Goal: Transaction & Acquisition: Purchase product/service

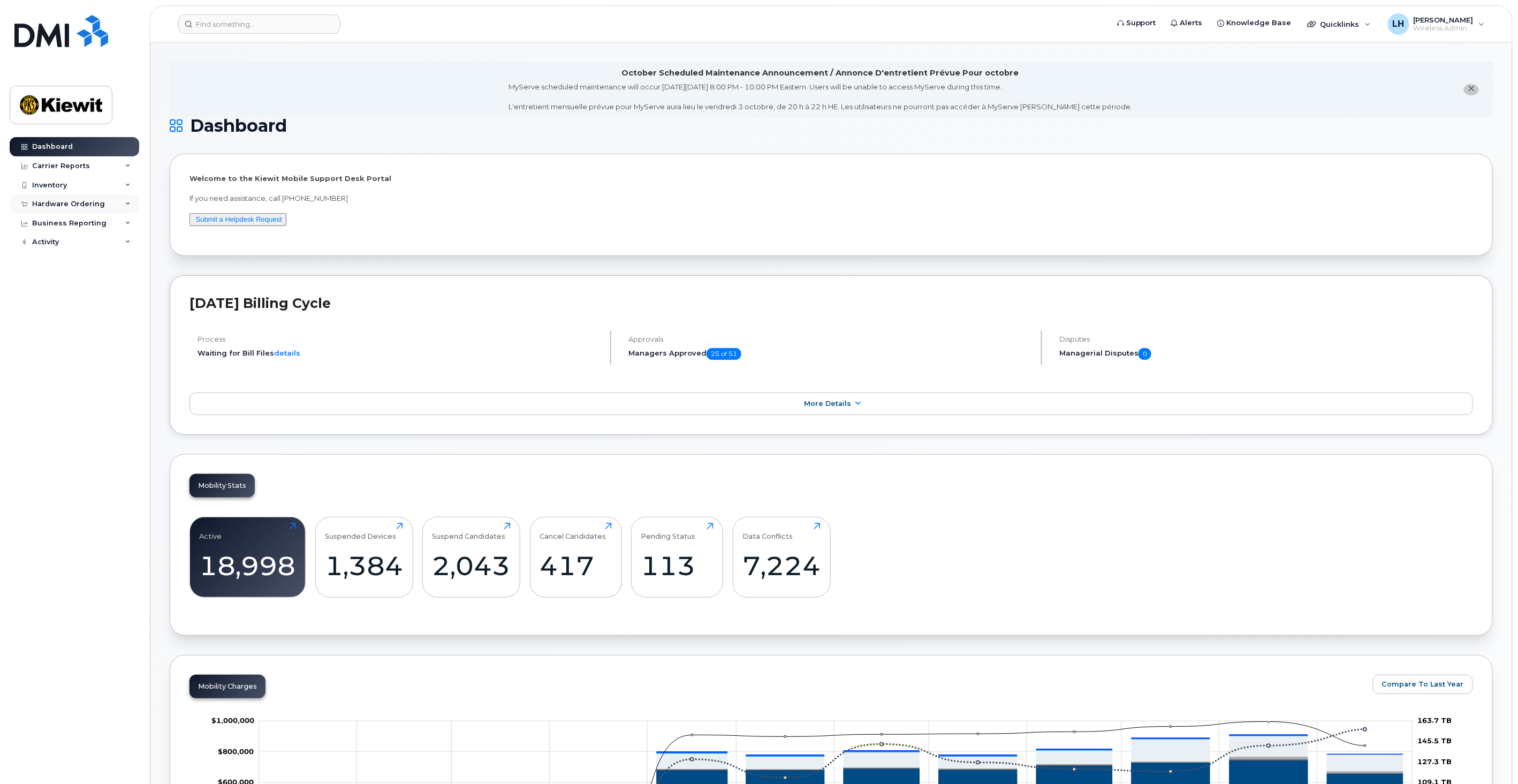
click at [125, 201] on icon at bounding box center [127, 203] width 5 height 5
click at [54, 242] on div "Orders" at bounding box center [50, 244] width 27 height 10
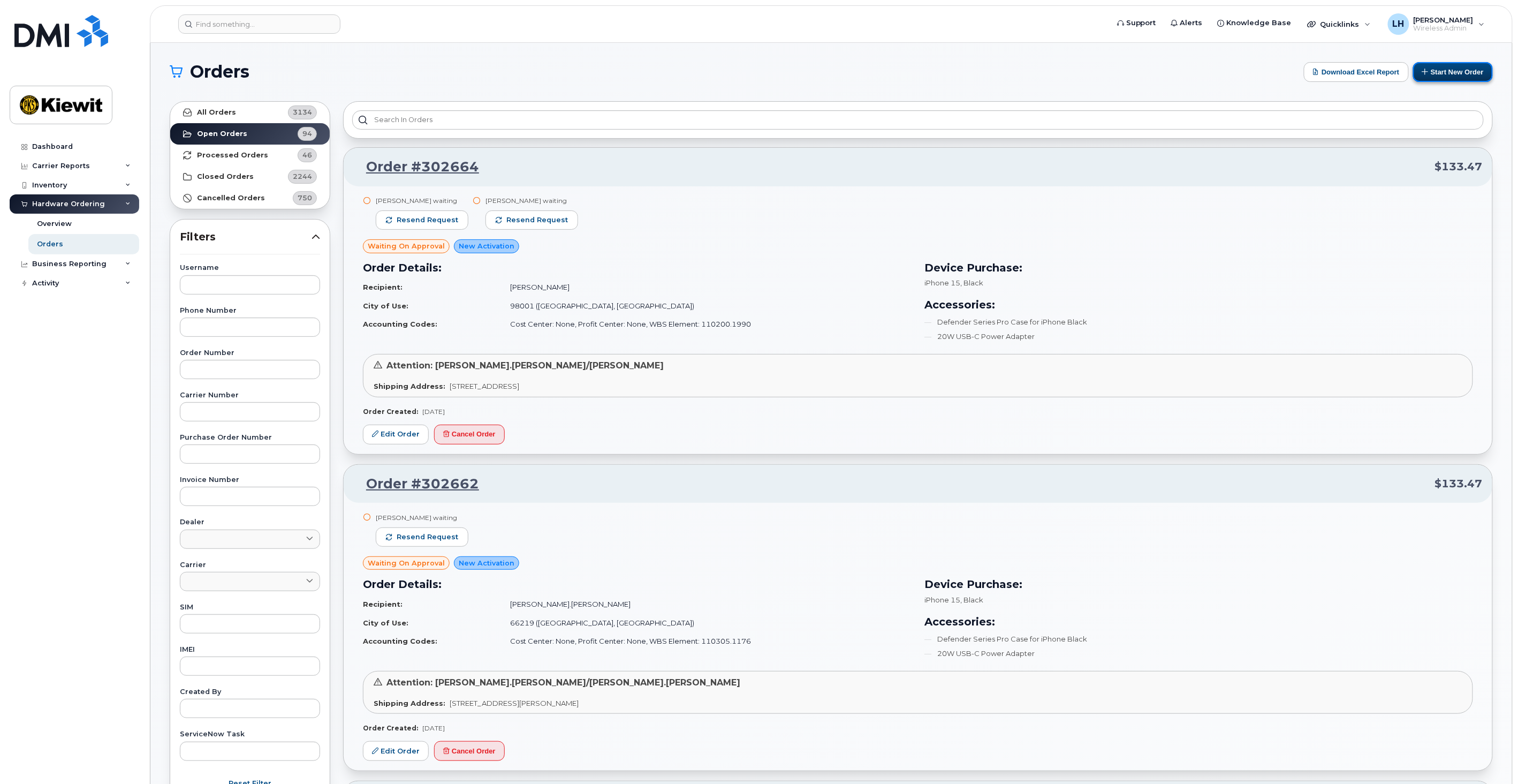
click at [1444, 77] on button "Start New Order" at bounding box center [1453, 71] width 80 height 20
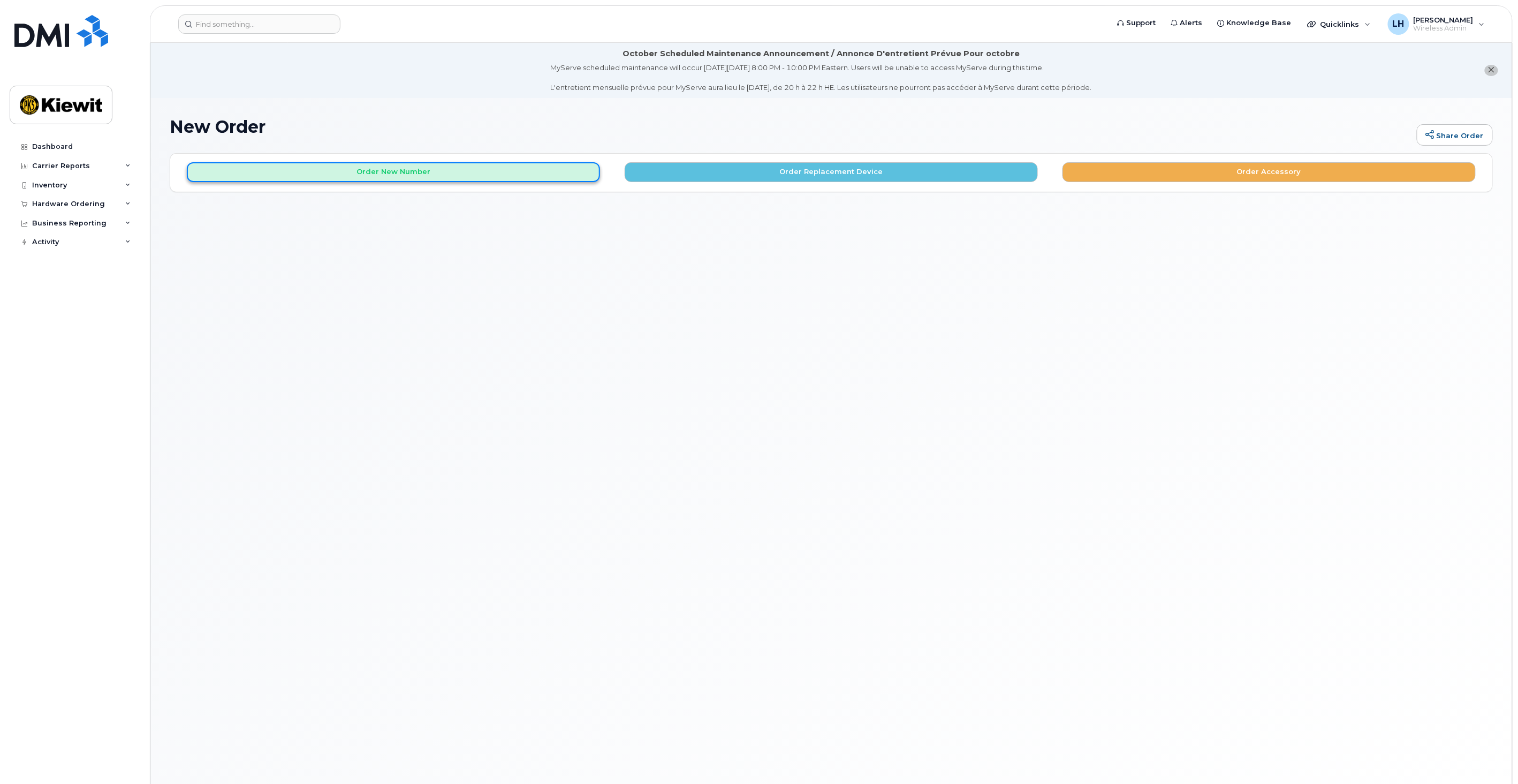
click at [523, 175] on button "Order New Number" at bounding box center [394, 172] width 413 height 20
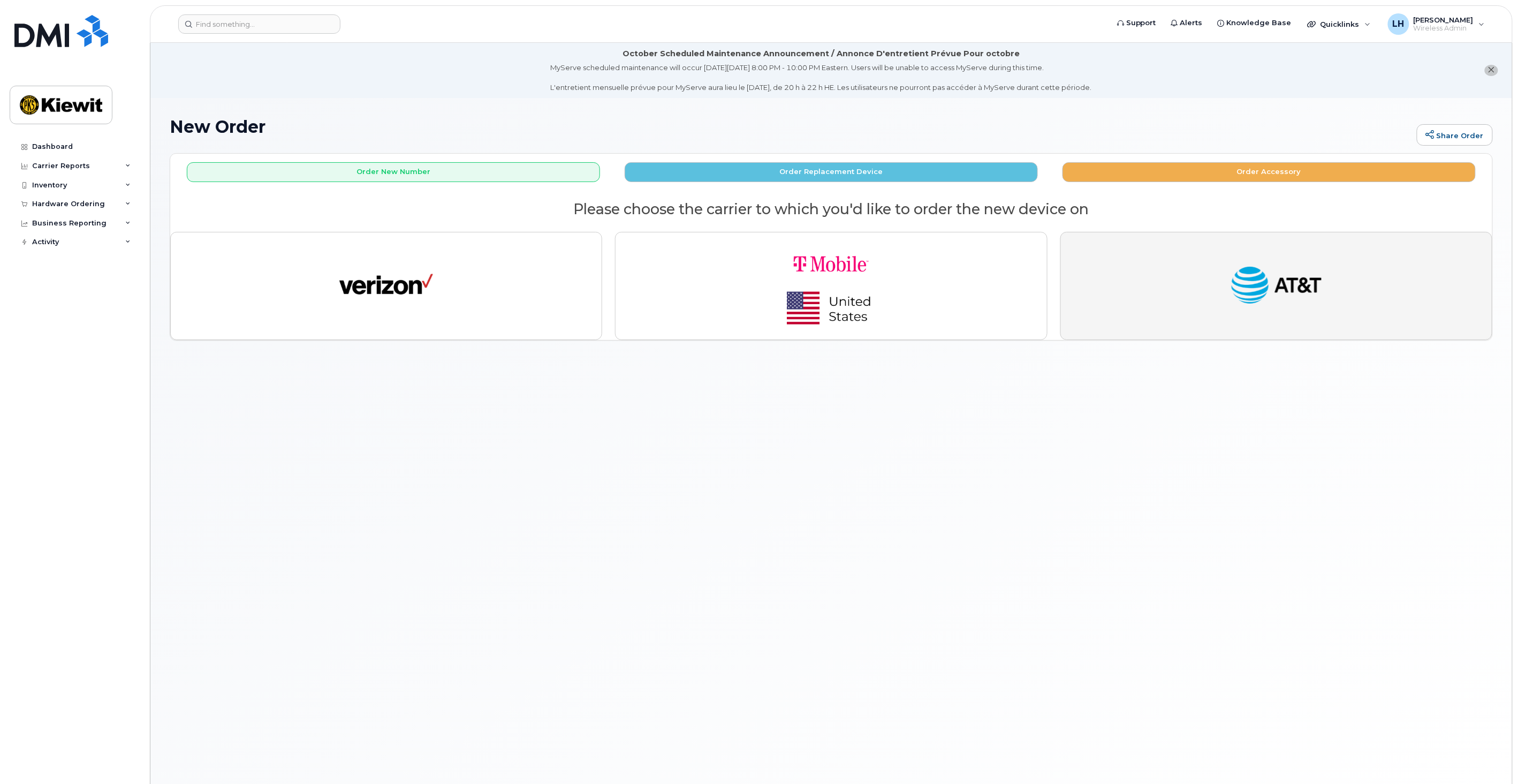
click at [1279, 269] on img "button" at bounding box center [1276, 285] width 94 height 48
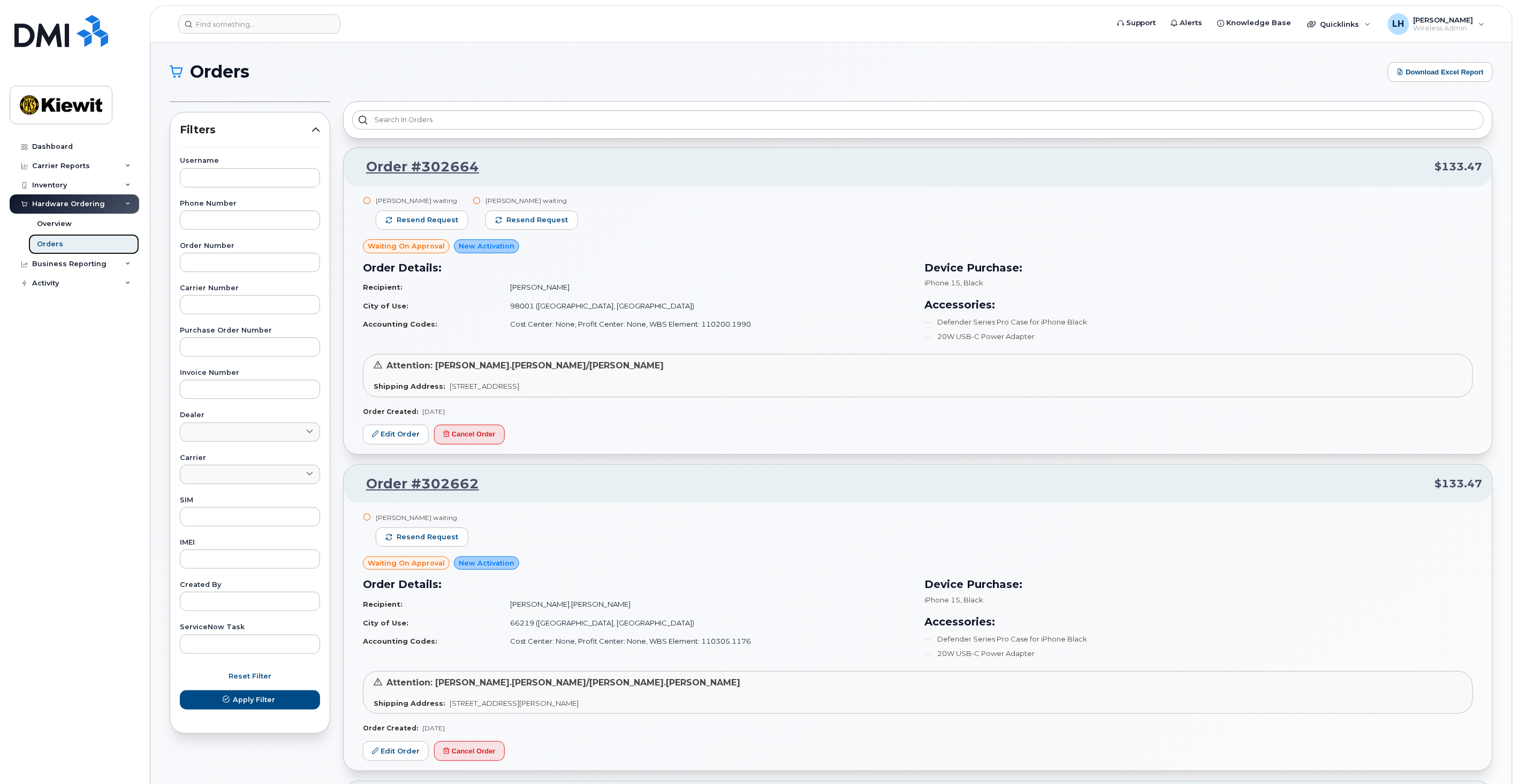
click at [77, 242] on link "Orders" at bounding box center [84, 244] width 111 height 21
click at [74, 247] on link "Orders" at bounding box center [84, 244] width 111 height 21
click at [80, 218] on link "Overview" at bounding box center [84, 224] width 111 height 21
click at [60, 209] on div "Hardware Ordering" at bounding box center [74, 204] width 130 height 19
click at [60, 208] on div "Hardware Ordering" at bounding box center [69, 204] width 73 height 9
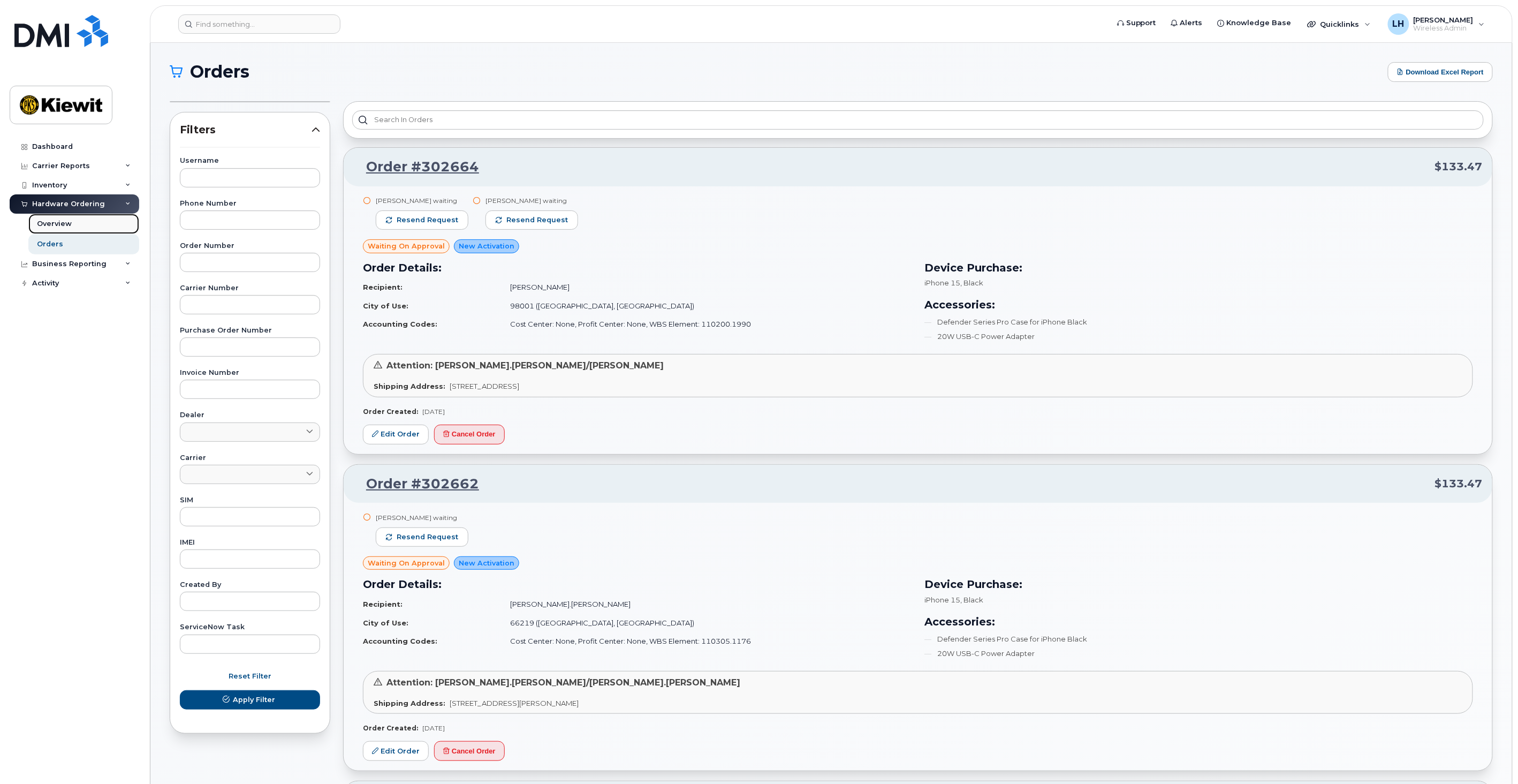
click at [81, 229] on link "Overview" at bounding box center [84, 224] width 111 height 21
click at [92, 218] on link "Overview" at bounding box center [84, 224] width 111 height 21
click at [86, 227] on link "Overview" at bounding box center [84, 224] width 111 height 21
click at [61, 144] on div "Dashboard" at bounding box center [52, 147] width 41 height 9
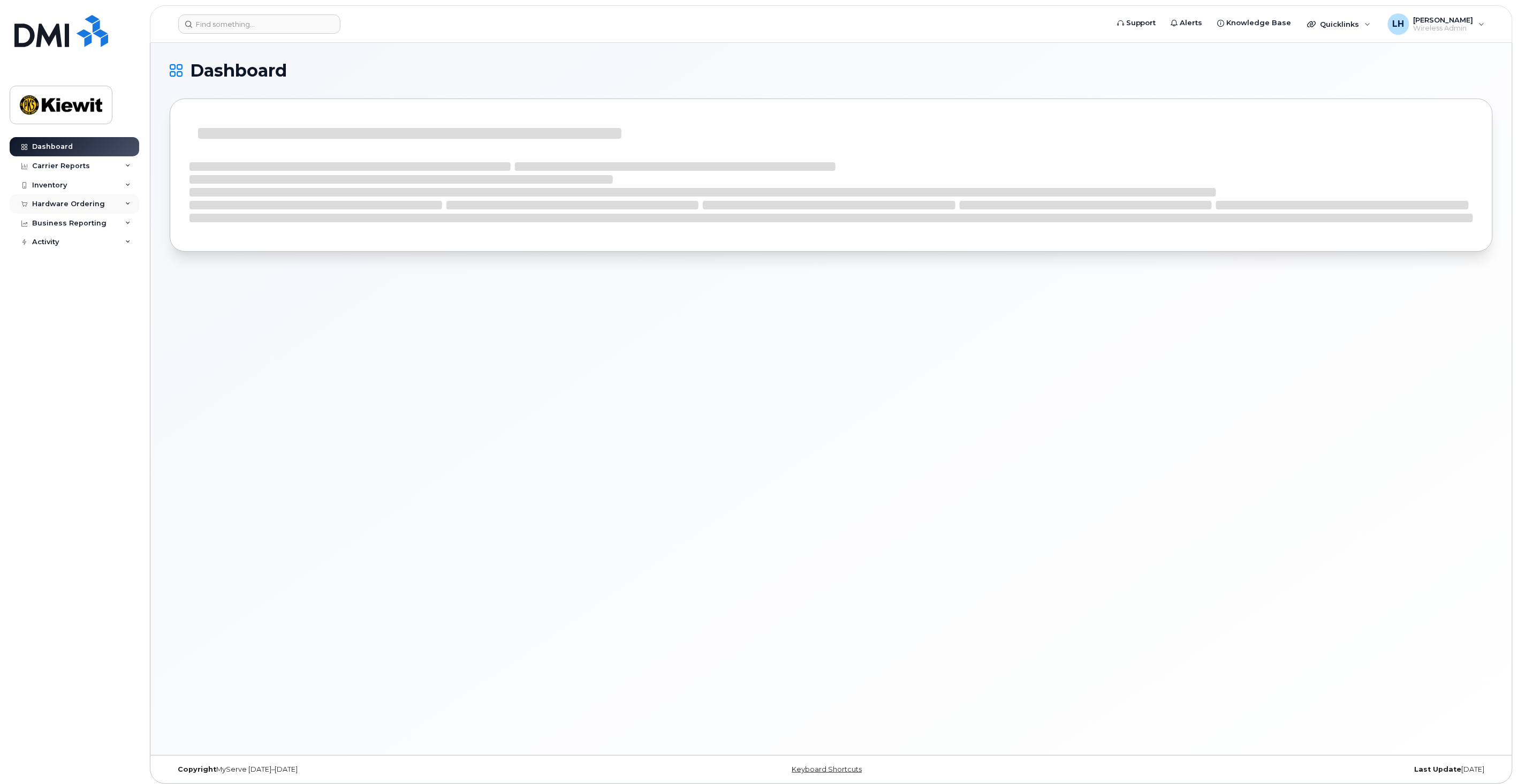
click at [90, 200] on div "Hardware Ordering" at bounding box center [69, 204] width 73 height 9
click at [62, 242] on link "Orders" at bounding box center [84, 244] width 111 height 21
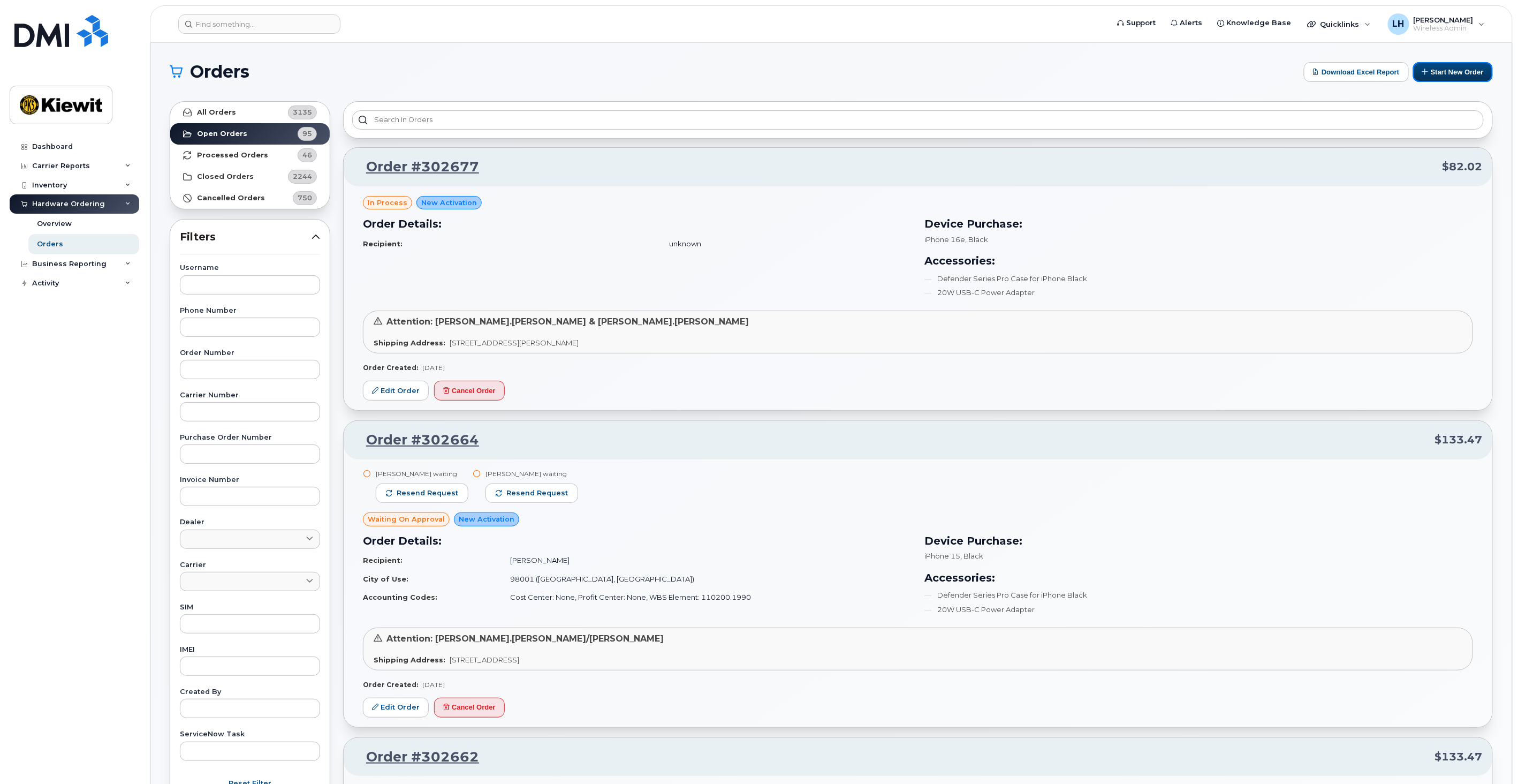
drag, startPoint x: 1430, startPoint y: 74, endPoint x: 1335, endPoint y: 99, distance: 98.2
click at [1430, 74] on button "Start New Order" at bounding box center [1453, 71] width 80 height 20
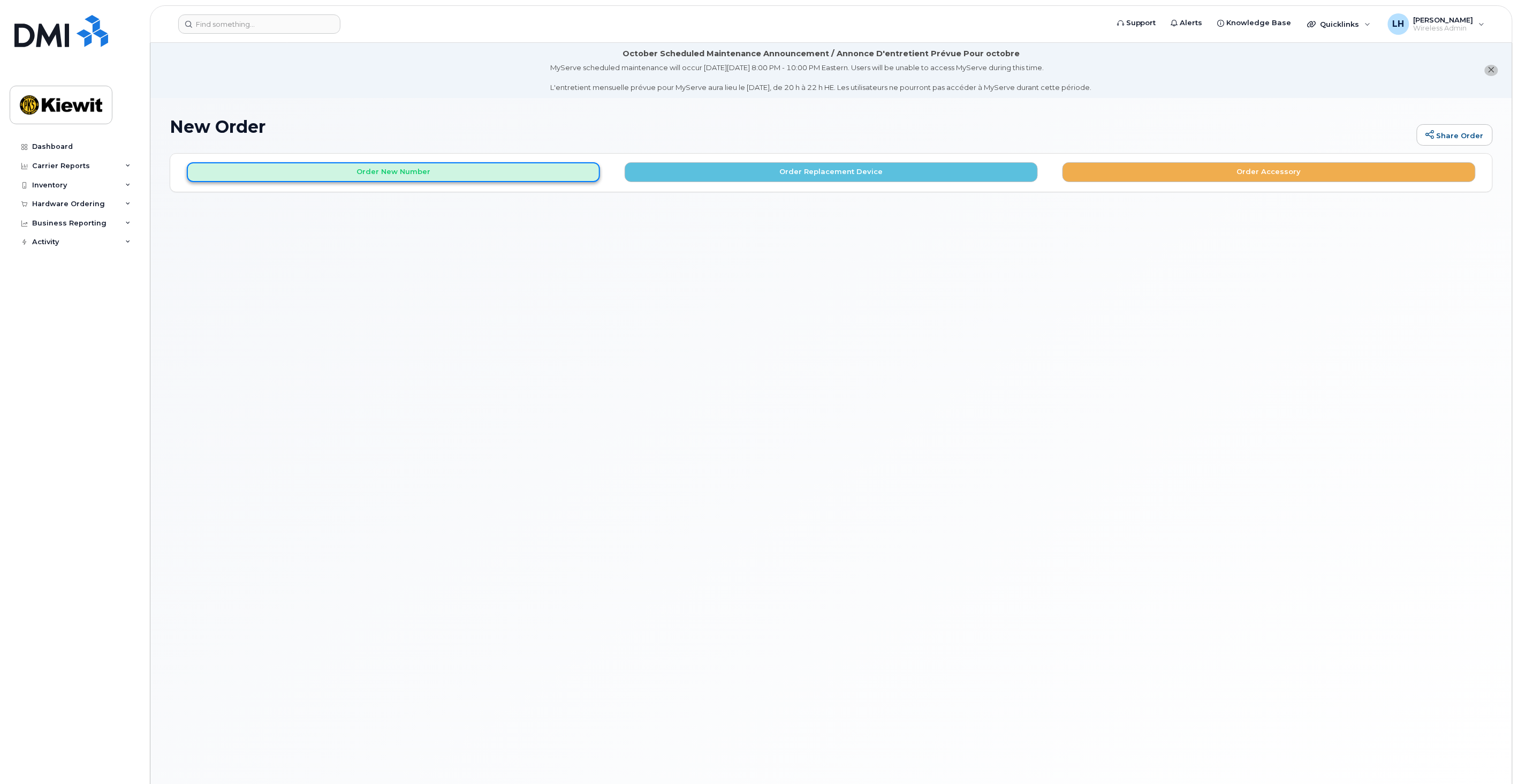
click at [420, 175] on button "Order New Number" at bounding box center [394, 172] width 413 height 20
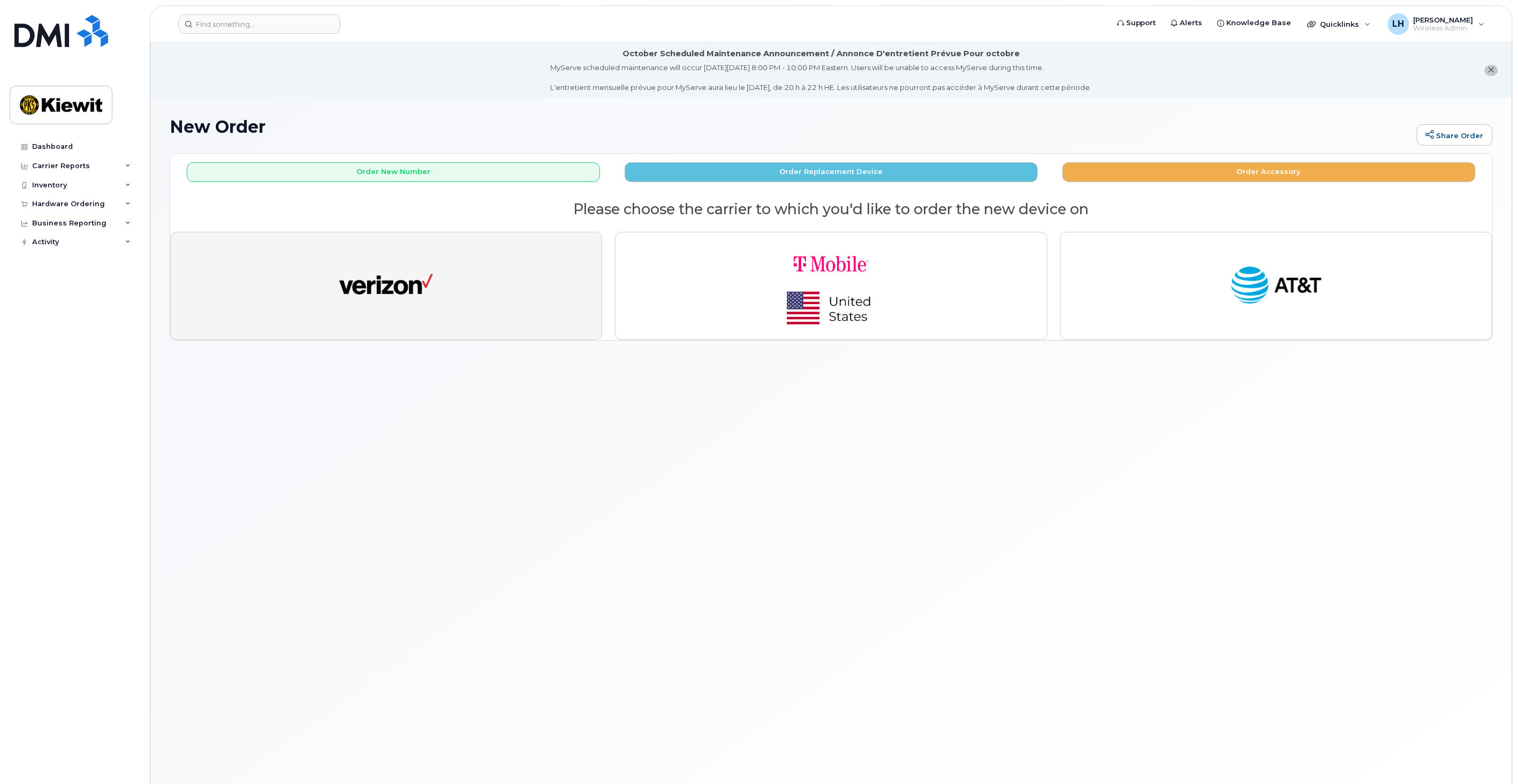
click at [463, 293] on button "button" at bounding box center [386, 286] width 432 height 108
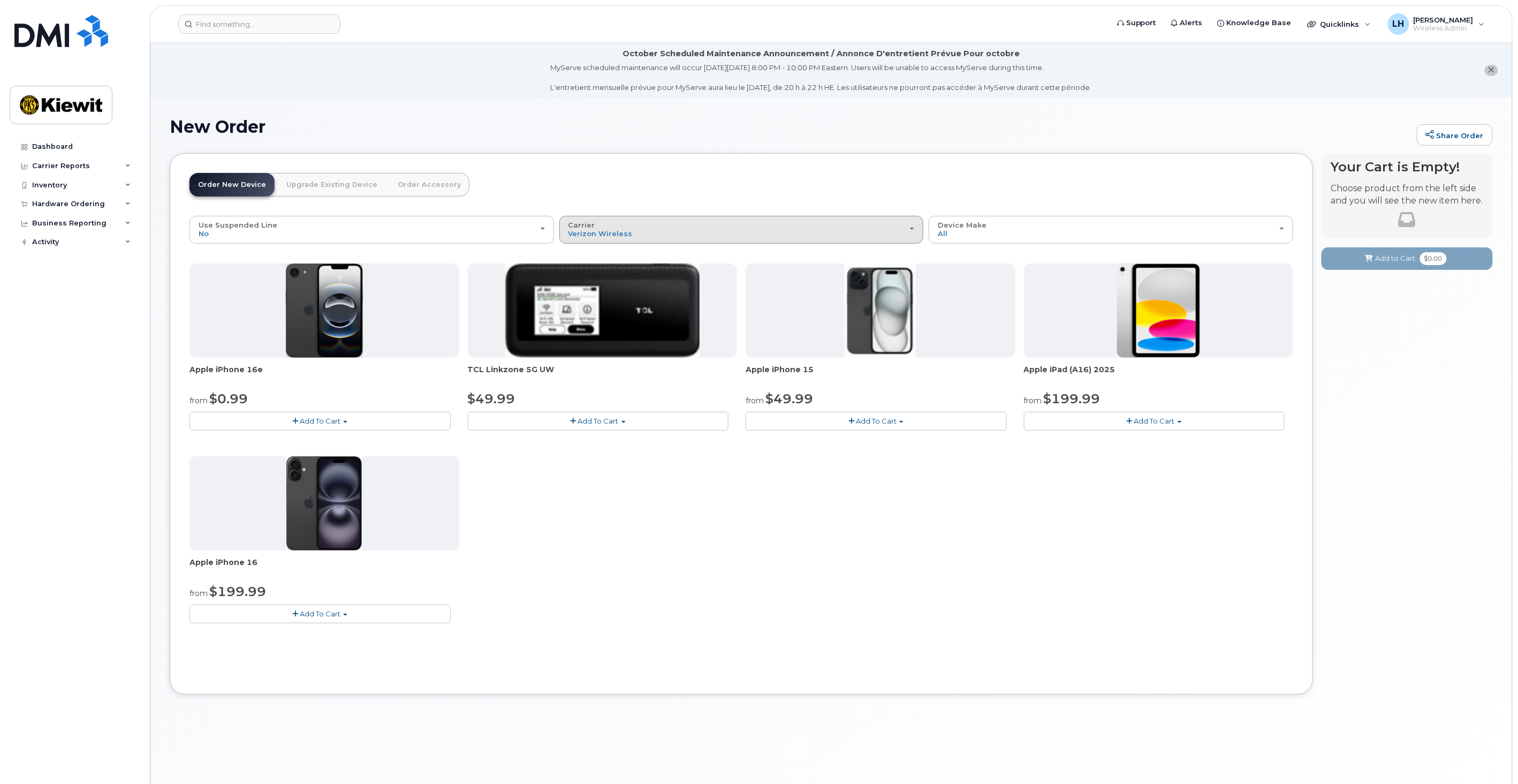
click at [913, 231] on div "Carrier Verizon Wireless T-Mobile AT&T Wireless" at bounding box center [742, 229] width 346 height 17
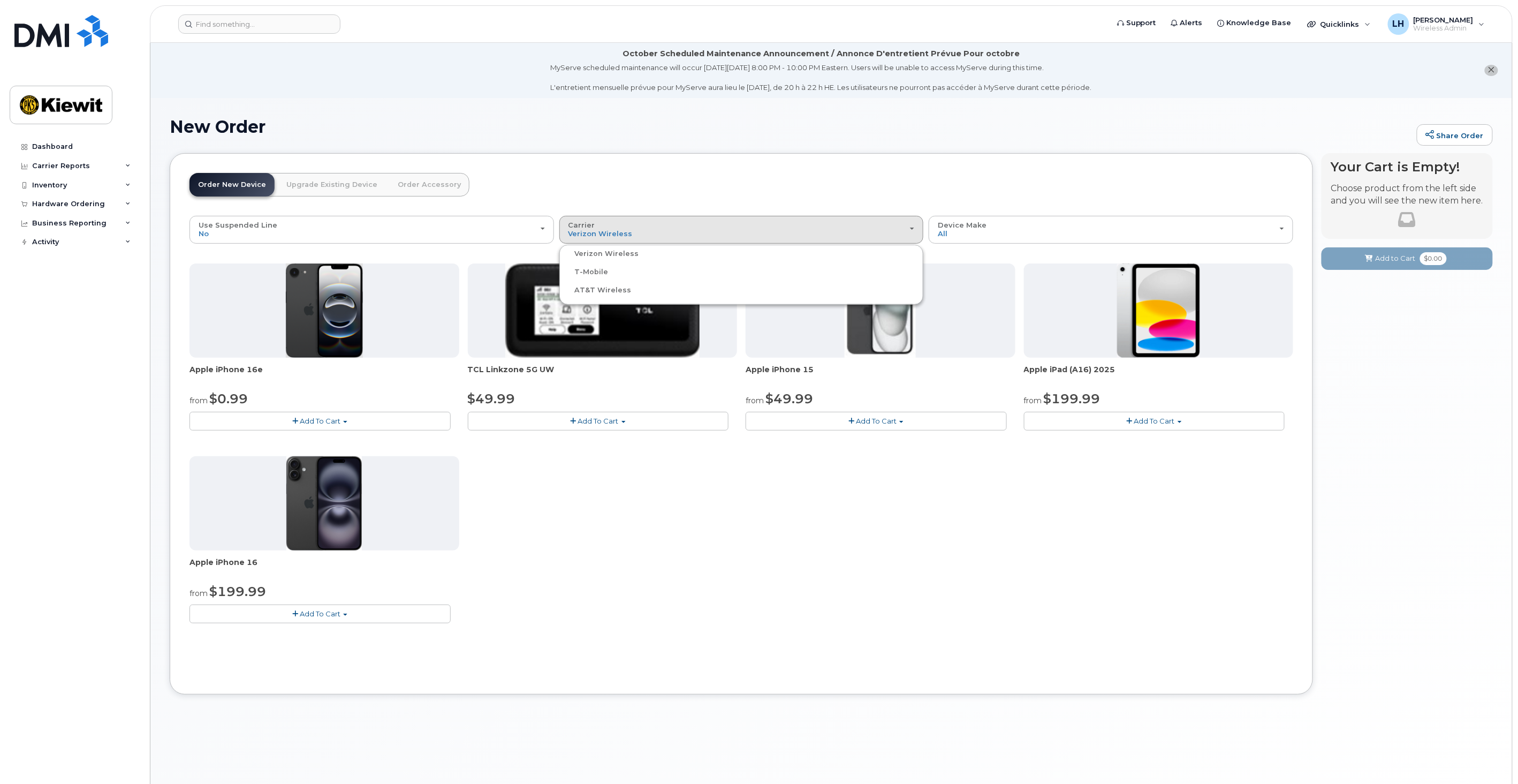
click at [604, 287] on label "AT&T Wireless" at bounding box center [597, 290] width 69 height 13
click at [0, 0] on input "AT&T Wireless" at bounding box center [0, 0] width 0 height 0
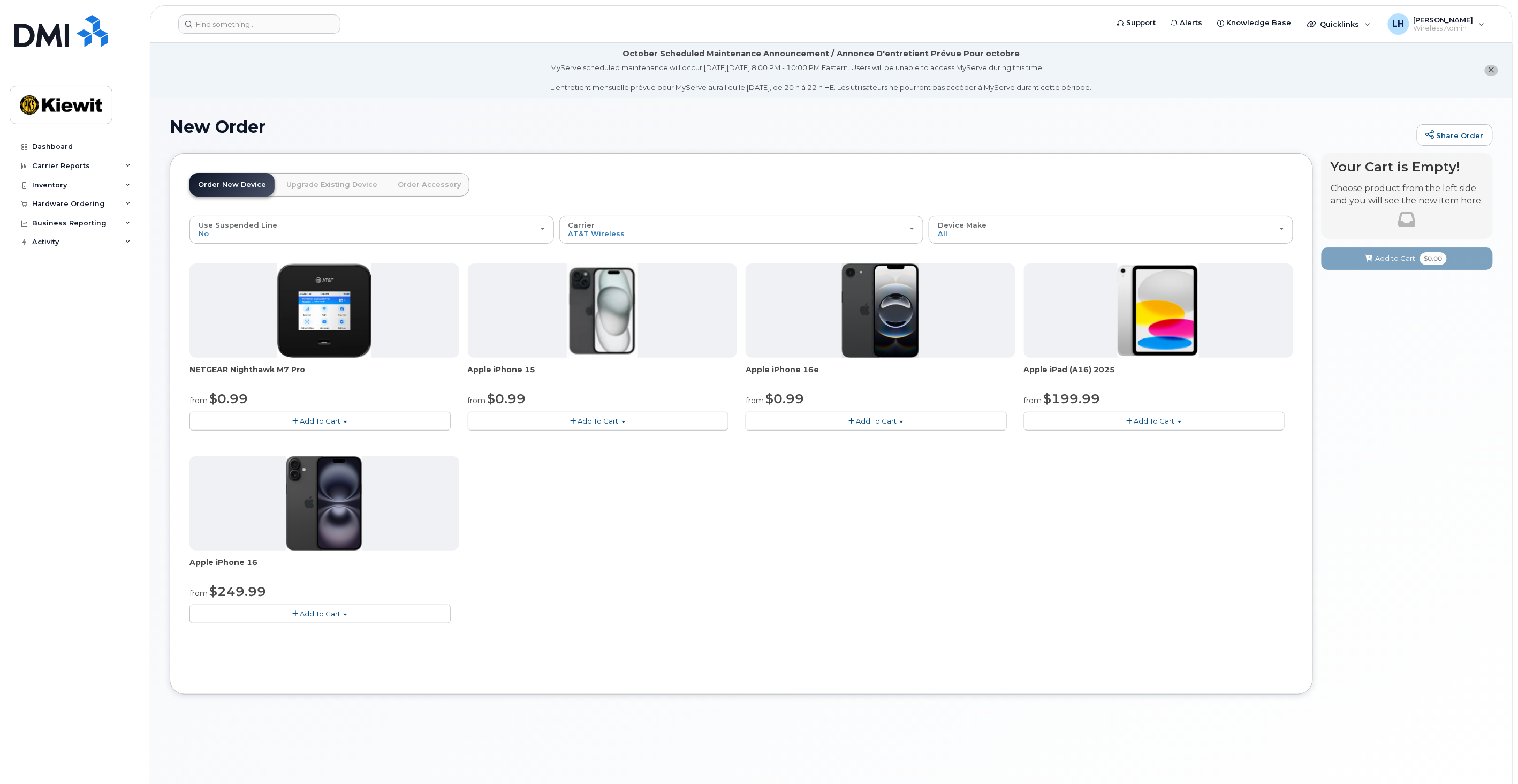
click at [336, 419] on span "Add To Cart" at bounding box center [320, 421] width 41 height 9
click at [255, 439] on link "$0.99 - 2 Year Activation" at bounding box center [245, 441] width 107 height 13
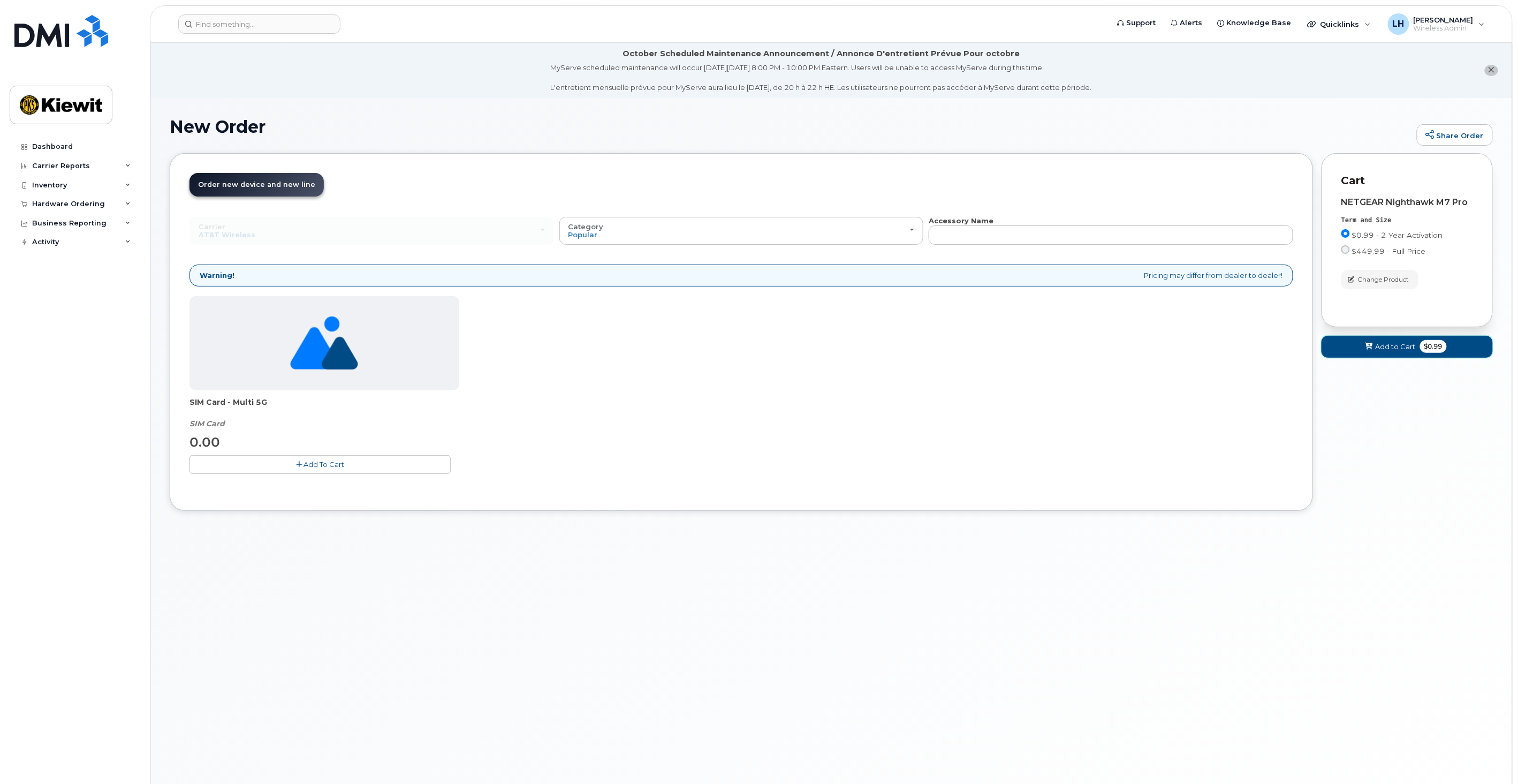
click at [1403, 346] on span "Add to Cart" at bounding box center [1396, 346] width 40 height 10
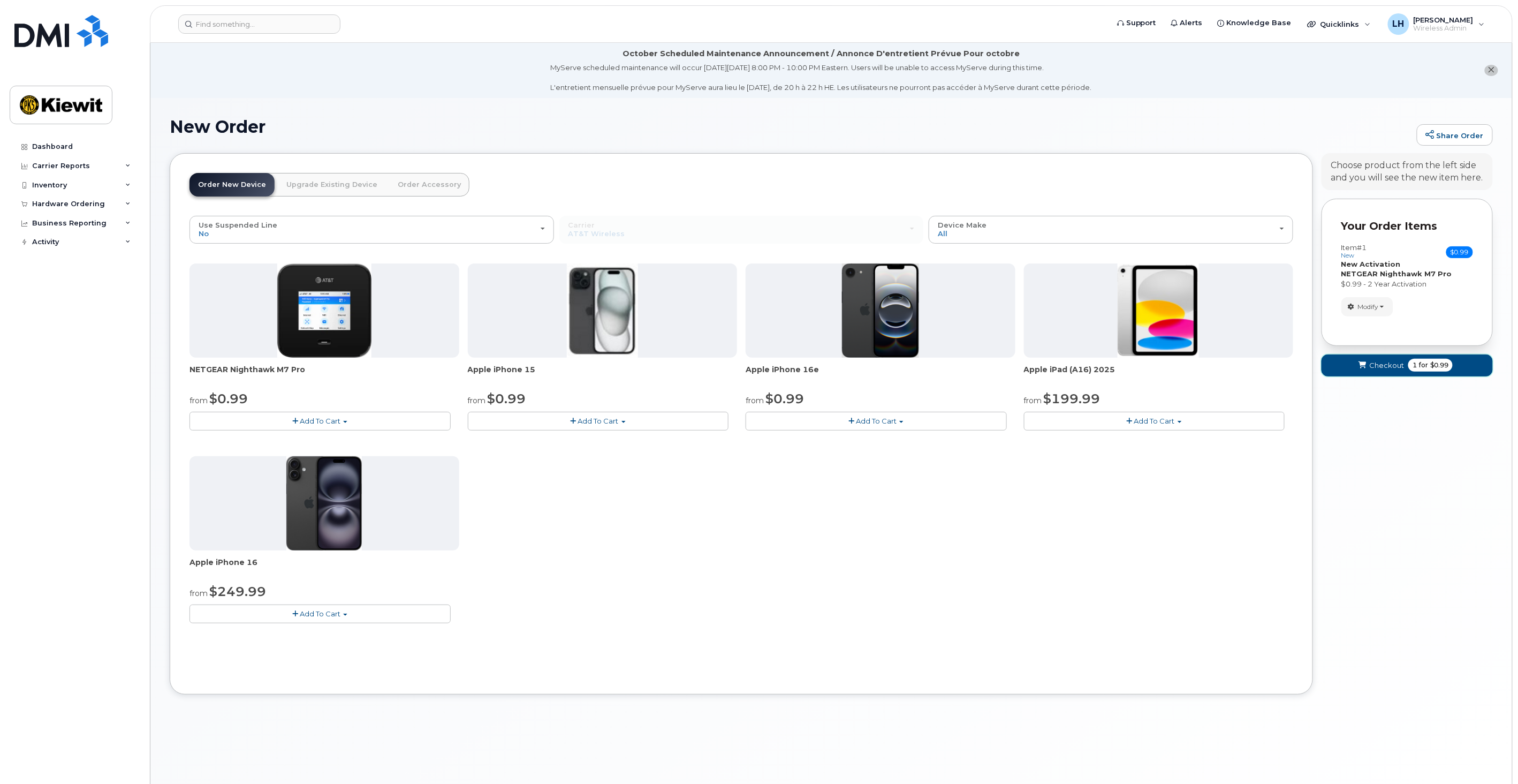
click at [1387, 368] on span "Checkout" at bounding box center [1386, 365] width 35 height 10
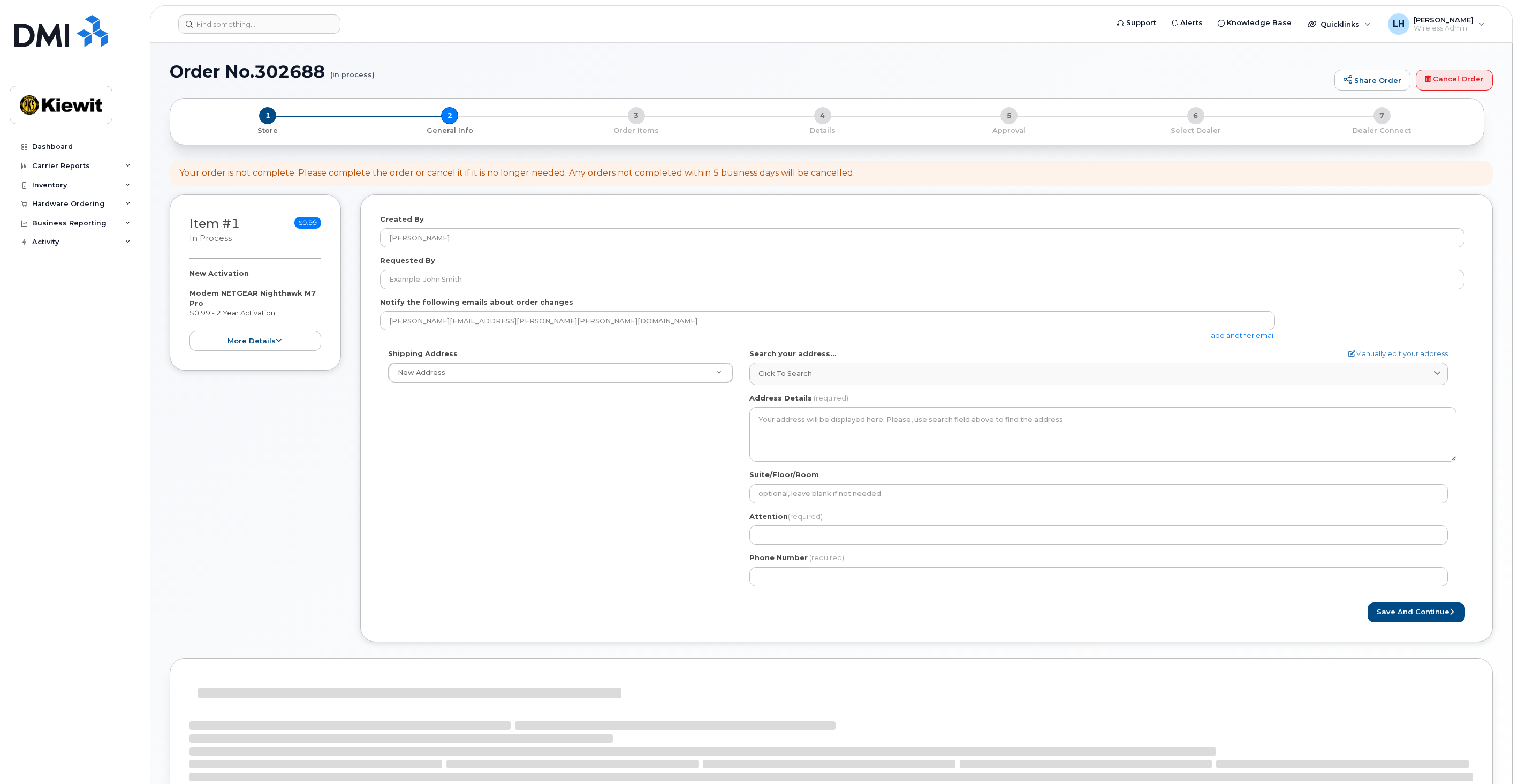
select select
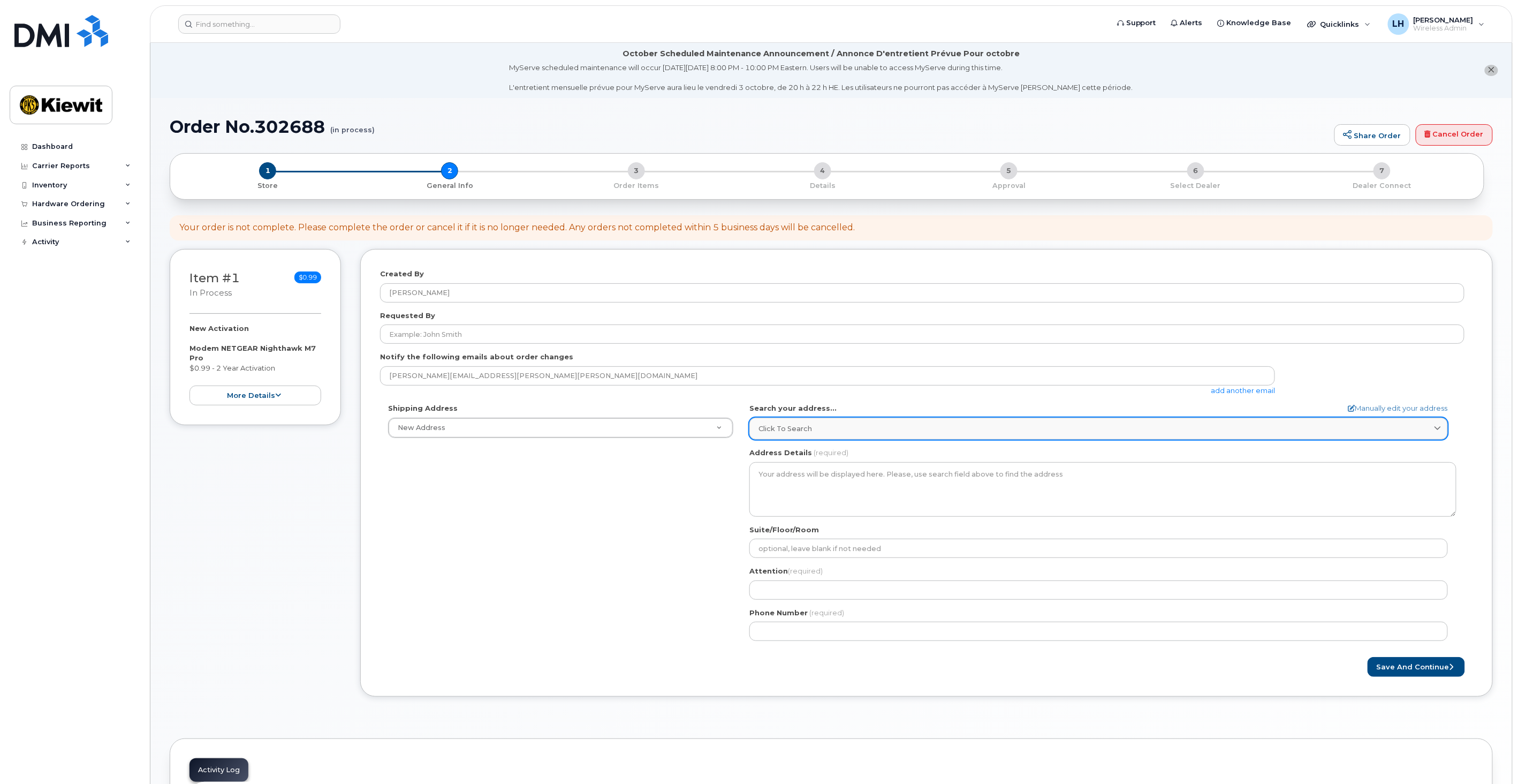
click at [850, 434] on link "Click to search" at bounding box center [1099, 429] width 699 height 22
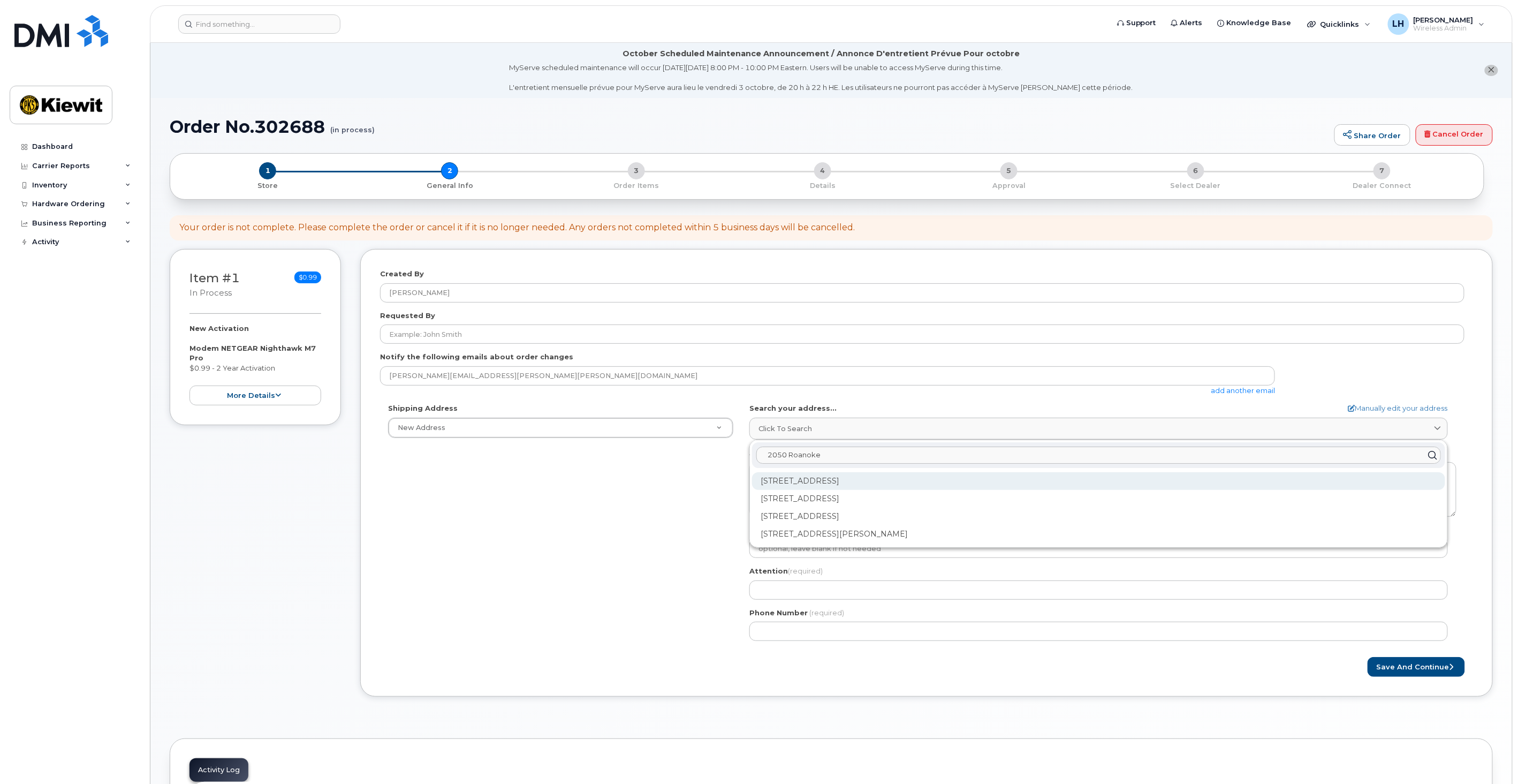
type input "2050 Roanoke"
click at [869, 474] on div "[STREET_ADDRESS]" at bounding box center [1099, 481] width 693 height 18
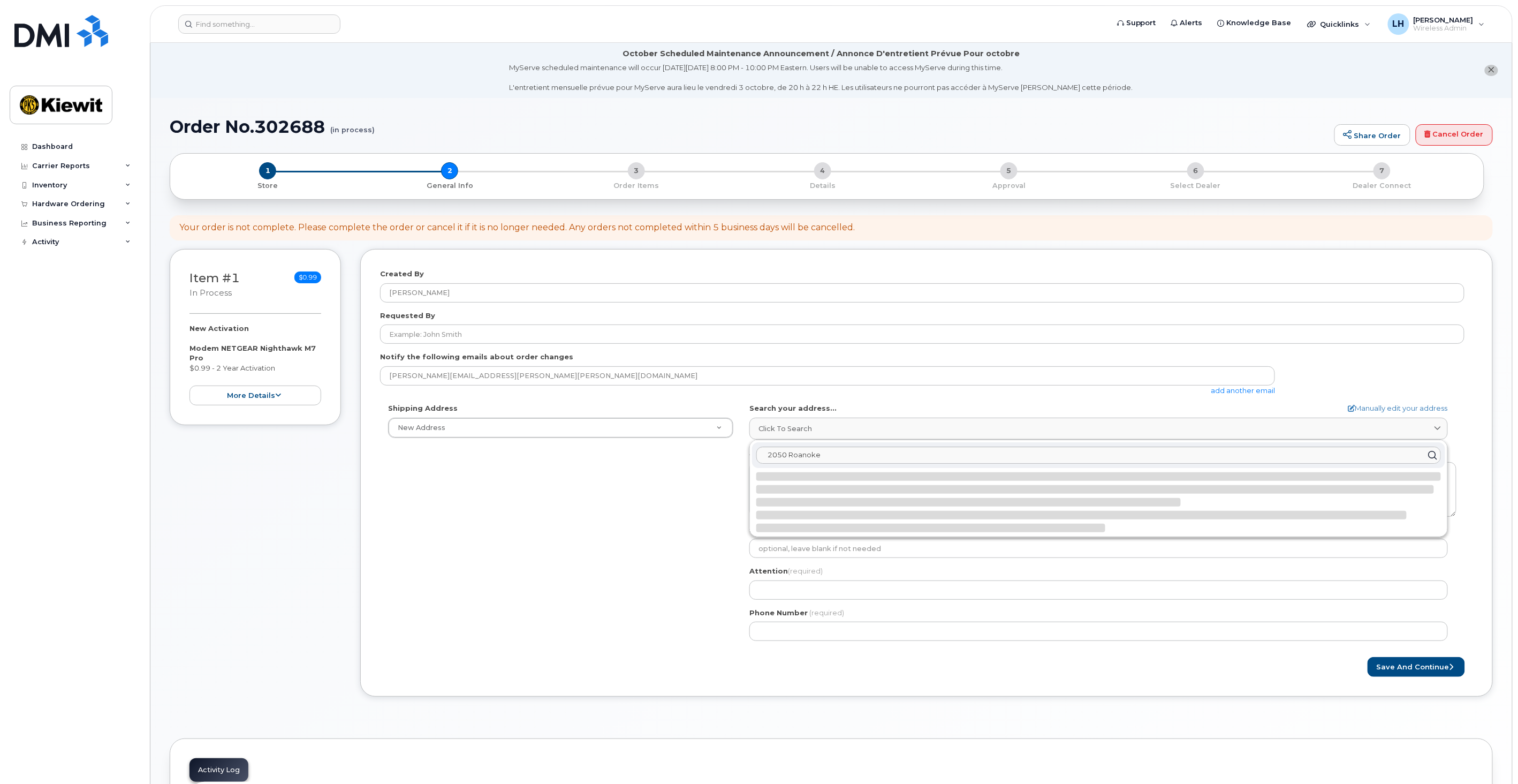
select select
type textarea "[STREET_ADDRESS]"
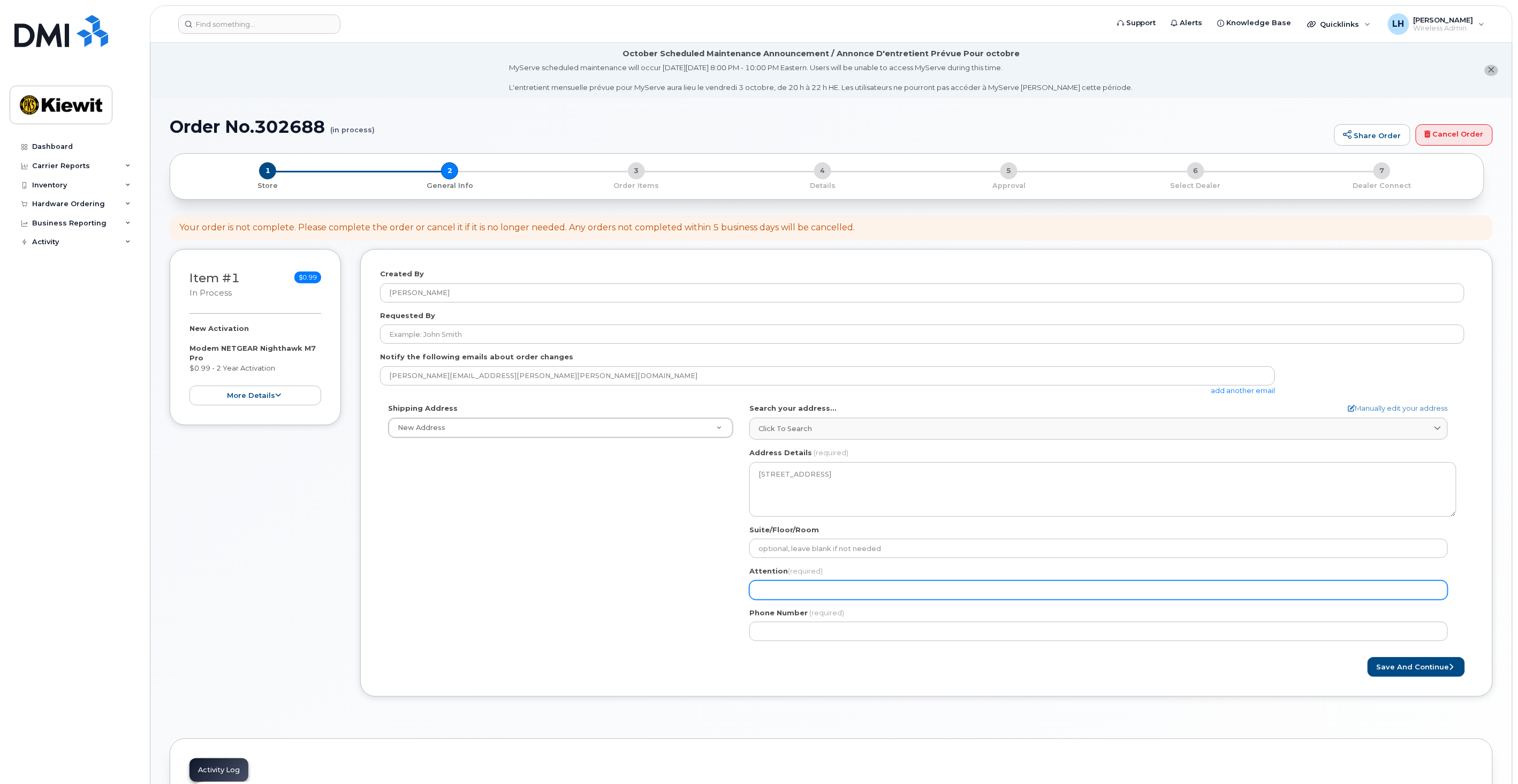
click at [829, 587] on input "Attention (required)" at bounding box center [1099, 590] width 699 height 19
type input "[PERSON_NAME]"
select select
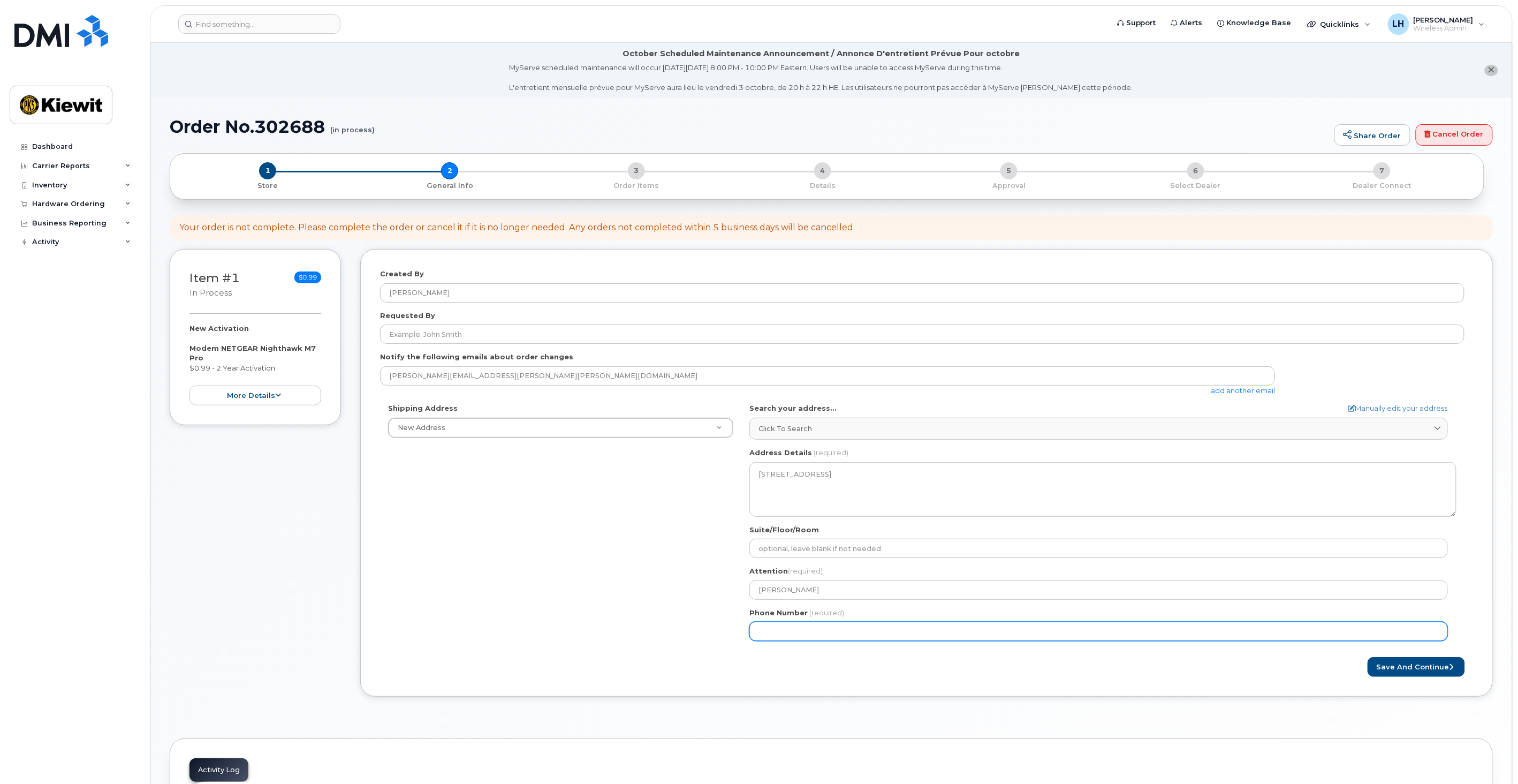
click at [816, 634] on input "Phone Number" at bounding box center [1099, 631] width 699 height 19
type input "817751239"
select select
type input "8177512392"
click at [1394, 670] on button "Save and Continue" at bounding box center [1416, 666] width 97 height 20
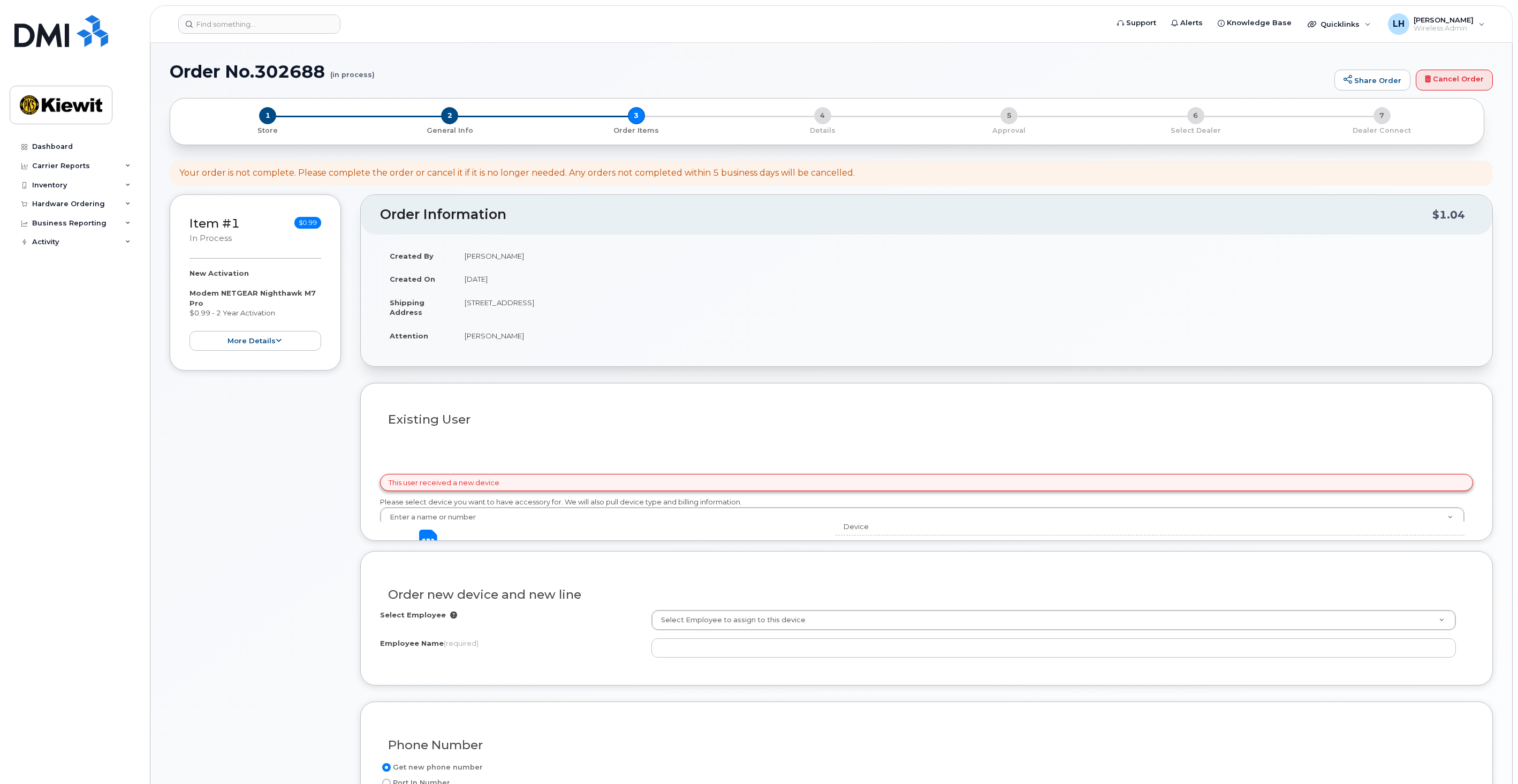
select select
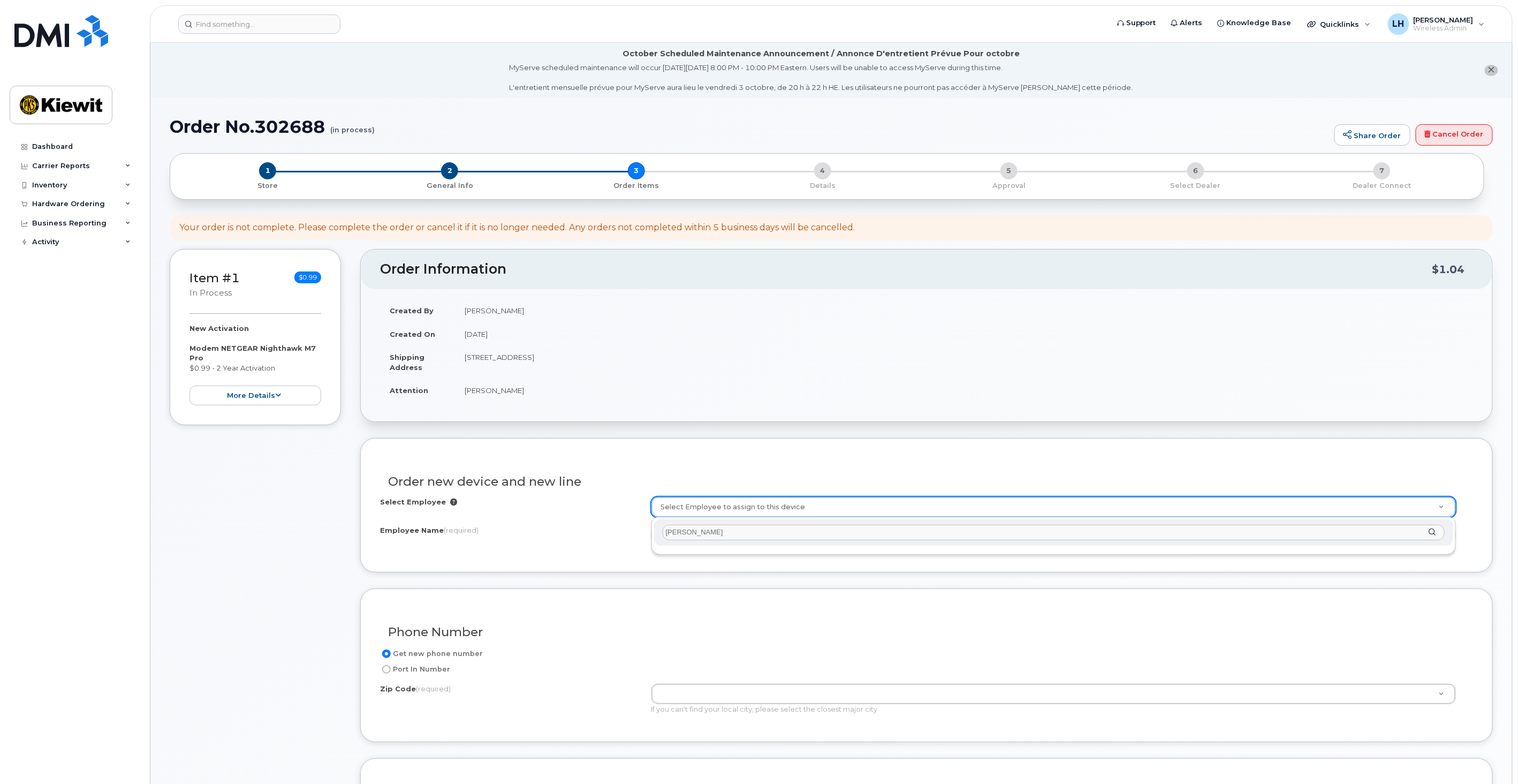
drag, startPoint x: 709, startPoint y: 531, endPoint x: 561, endPoint y: 515, distance: 148.9
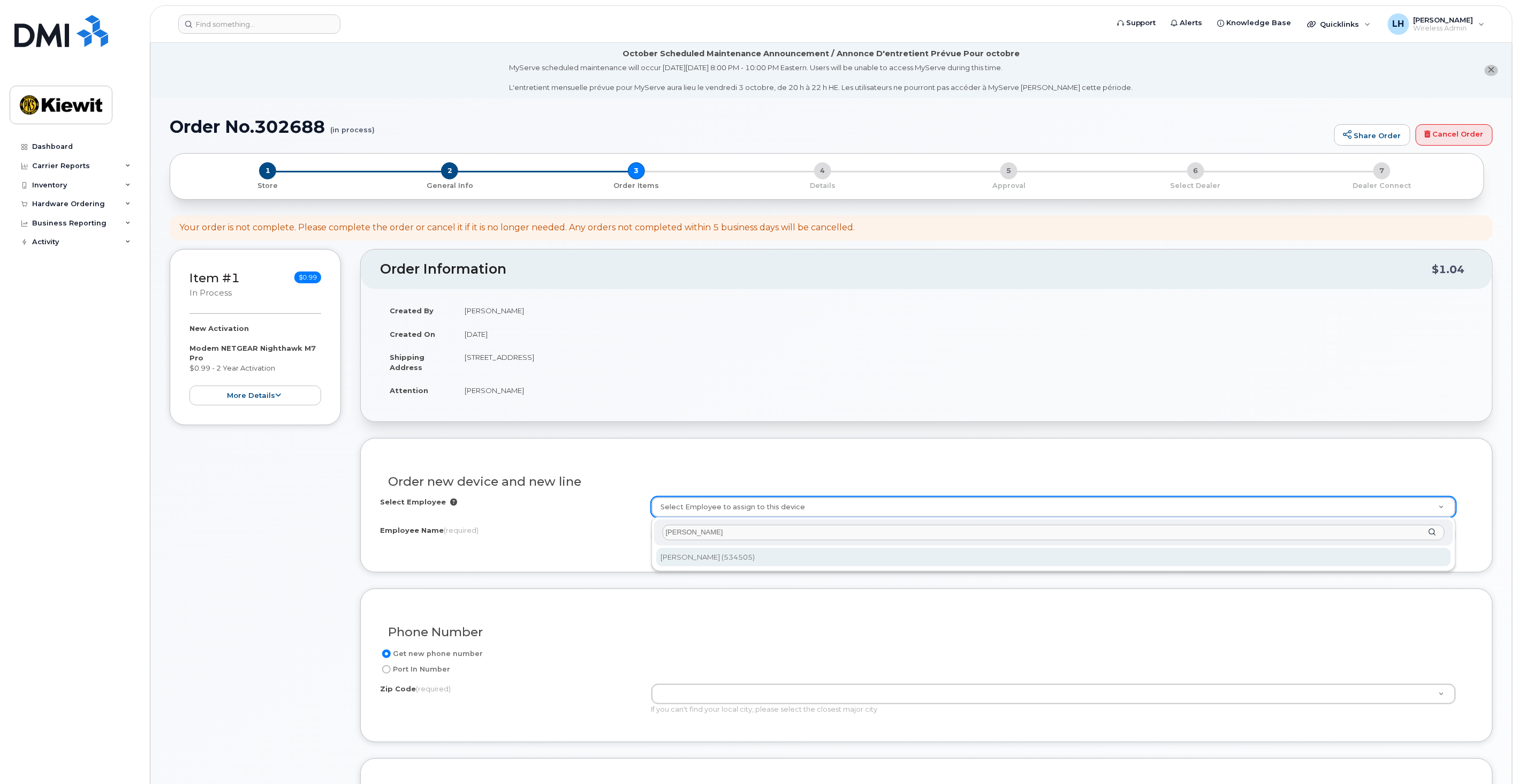
type input "[PERSON_NAME]"
type input "2167903"
type input "[PERSON_NAME]"
type input "[STREET_ADDRESS][PERSON_NAME]"
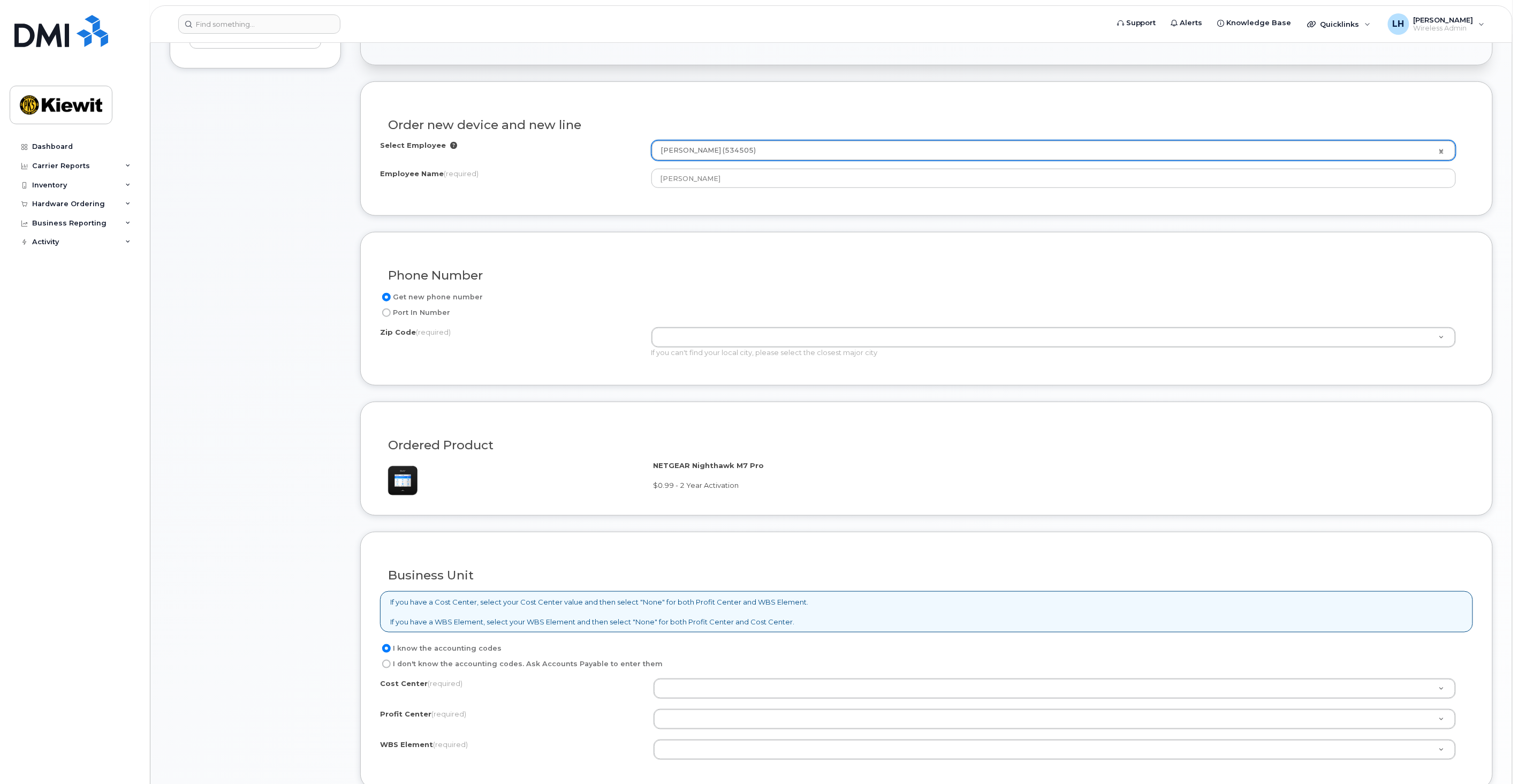
scroll to position [416, 0]
